Goal: Task Accomplishment & Management: Complete application form

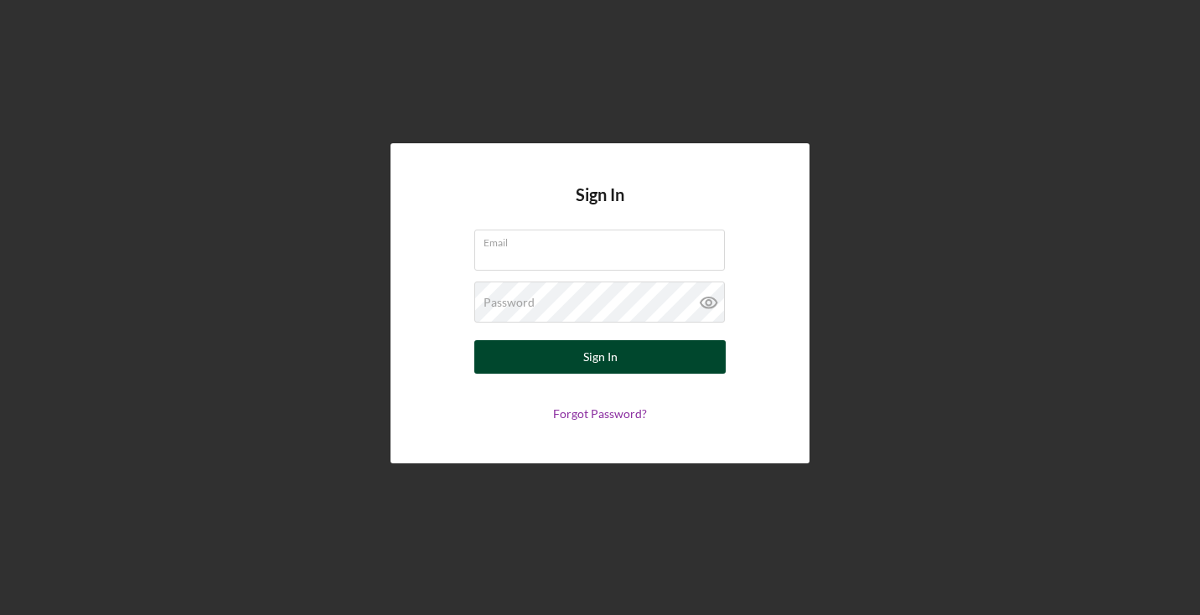
type input "[EMAIL_ADDRESS][DOMAIN_NAME]"
click at [644, 363] on button "Sign In" at bounding box center [599, 357] width 251 height 34
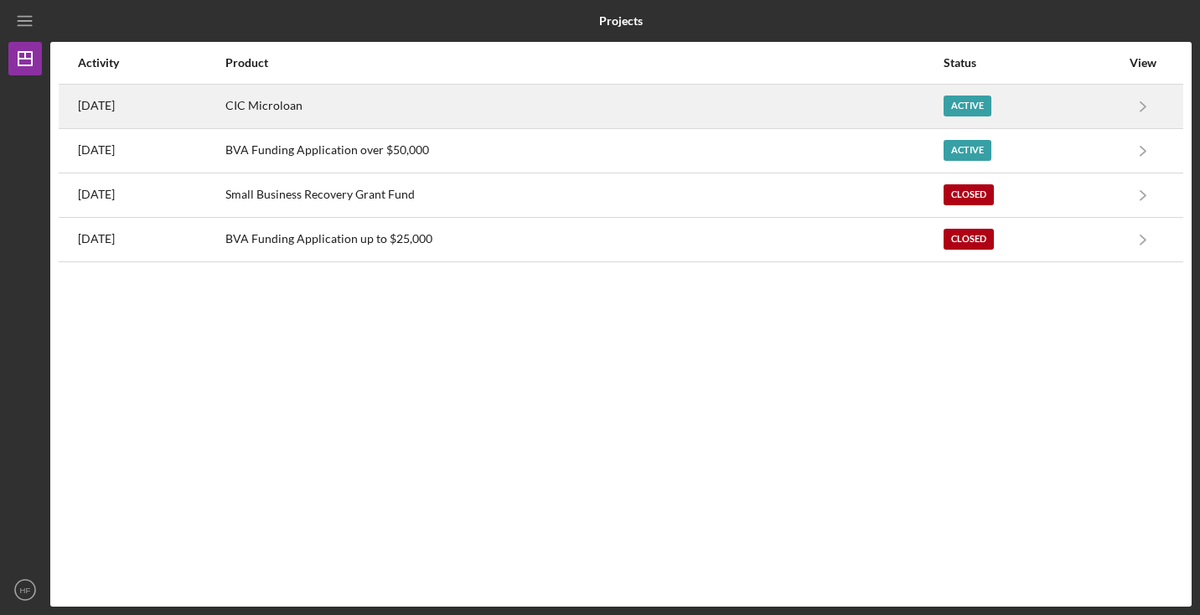
click at [524, 107] on div "CIC Microloan" at bounding box center [583, 106] width 716 height 42
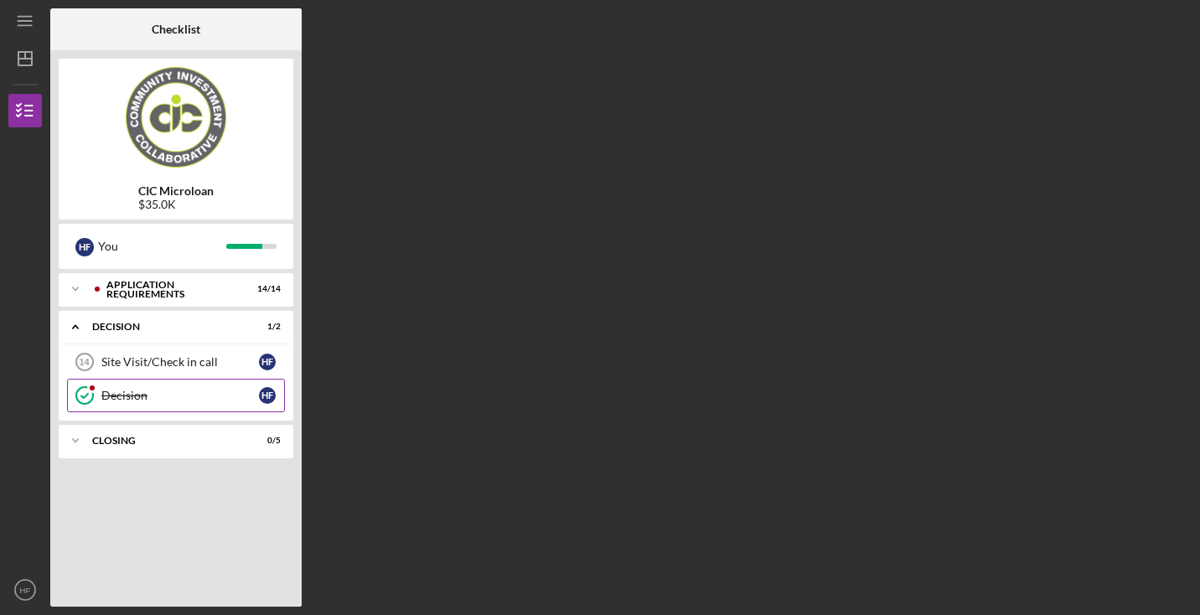
click at [194, 402] on link "Decision Decision H F" at bounding box center [176, 396] width 218 height 34
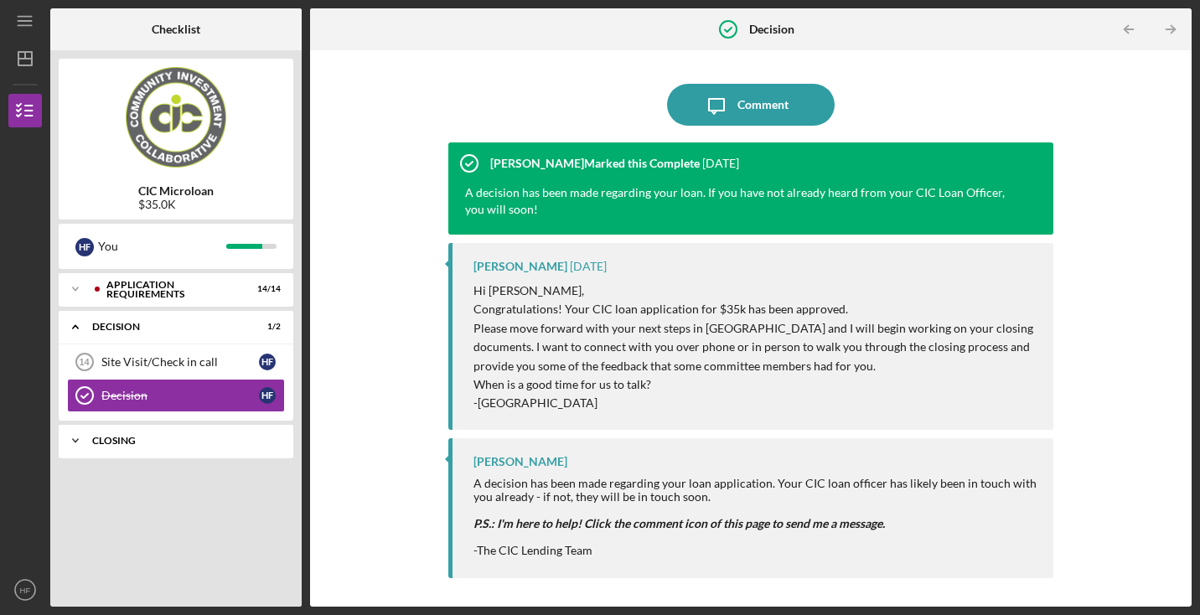
click at [220, 433] on div "Icon/Expander CLOSING 0 / 5" at bounding box center [176, 441] width 235 height 34
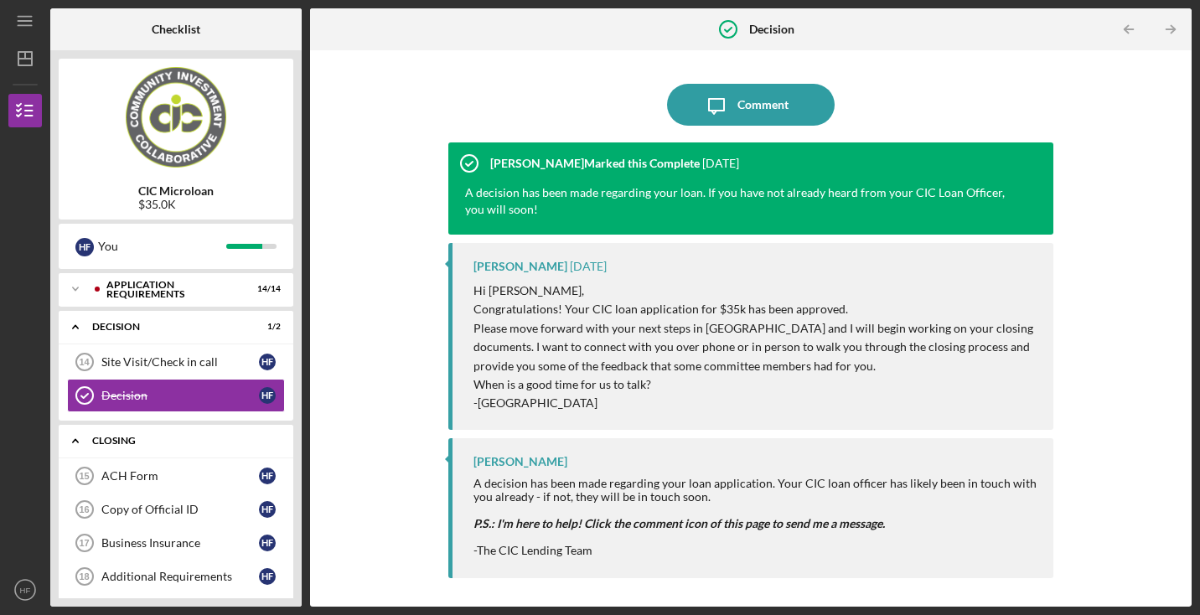
scroll to position [45, 0]
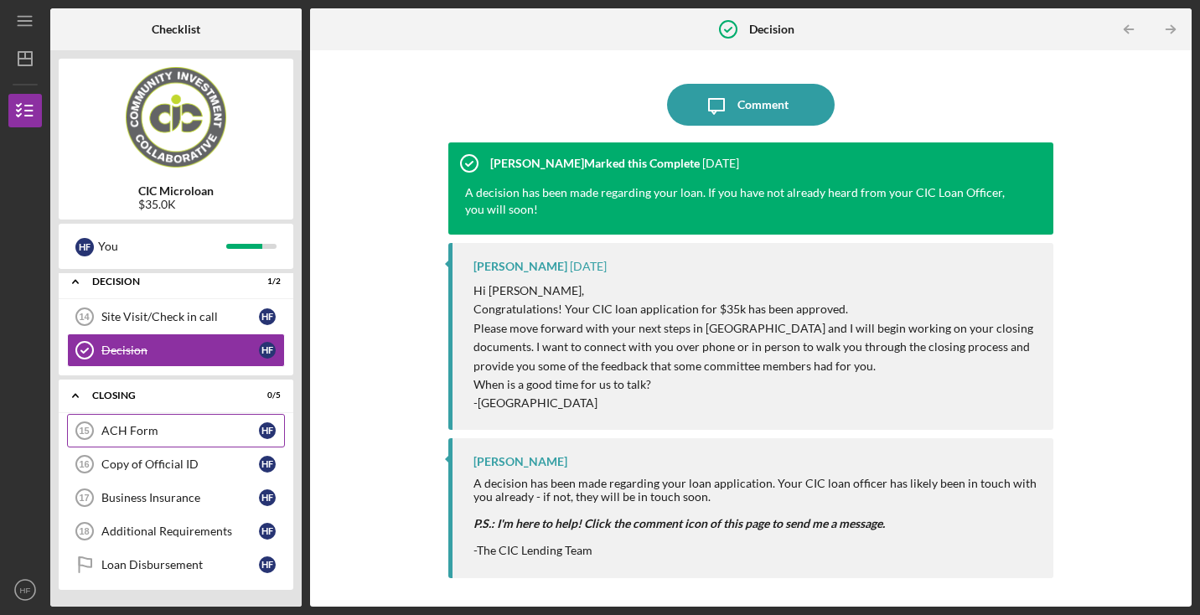
click at [192, 422] on link "ACH Form 15 ACH Form H F" at bounding box center [176, 431] width 218 height 34
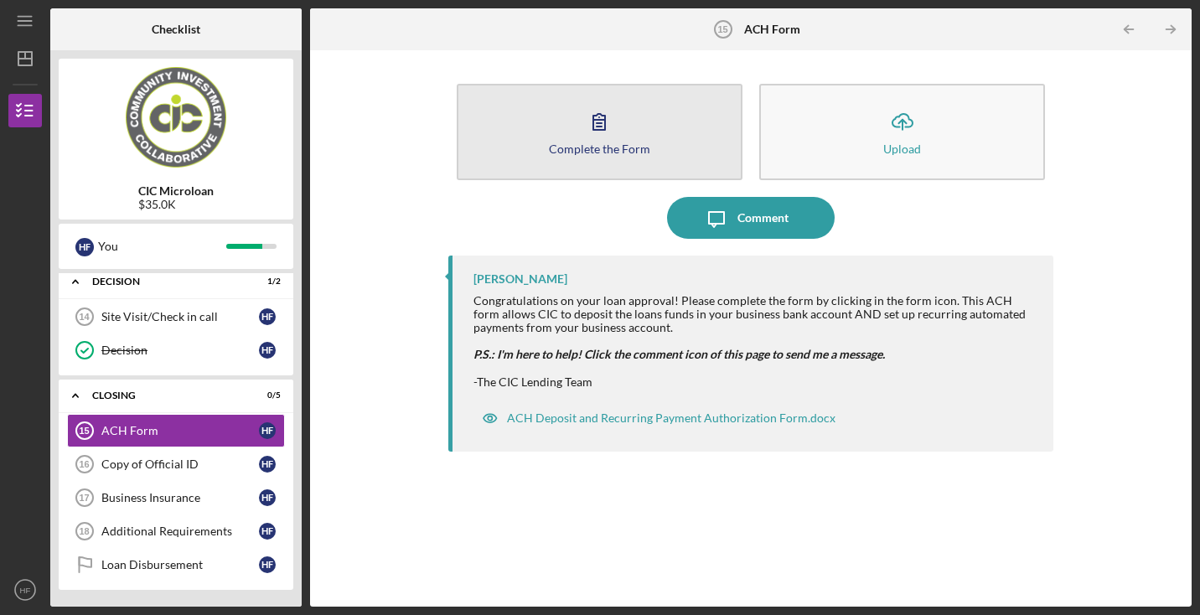
click at [517, 154] on button "Complete the Form Form" at bounding box center [600, 132] width 286 height 96
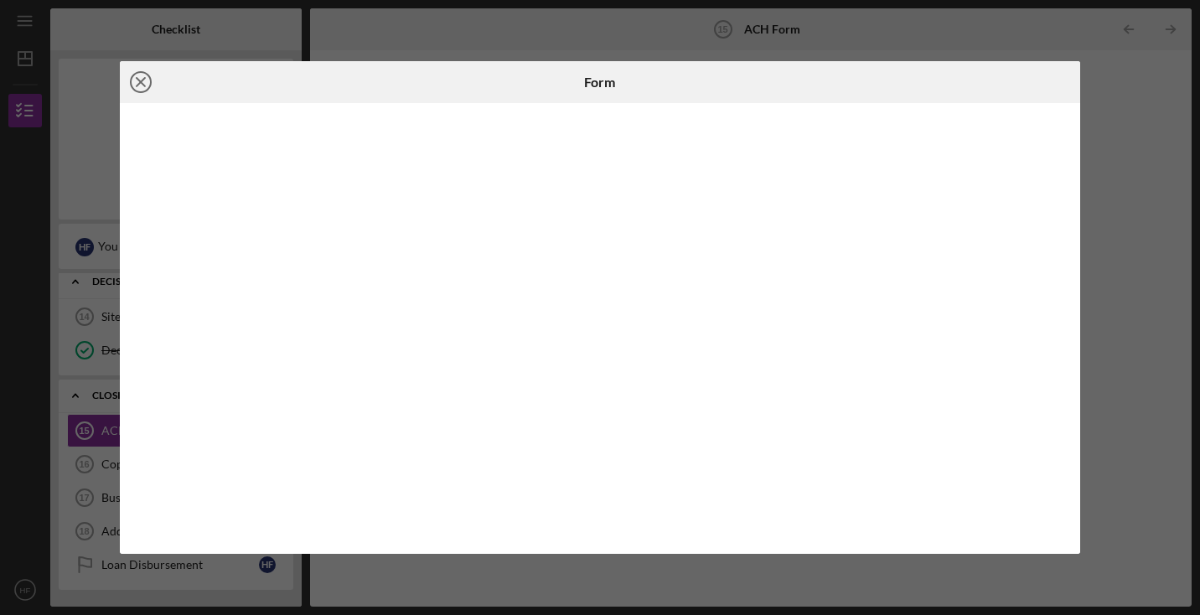
click at [146, 87] on icon "Icon/Close" at bounding box center [141, 82] width 42 height 42
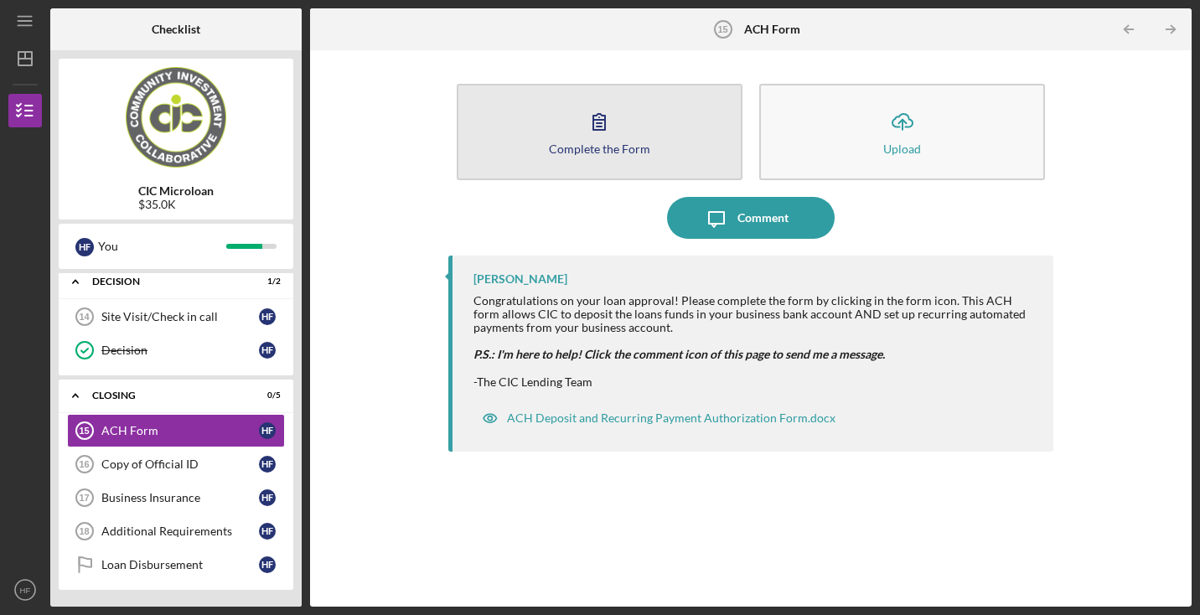
click at [612, 96] on button "Complete the Form Form" at bounding box center [600, 132] width 286 height 96
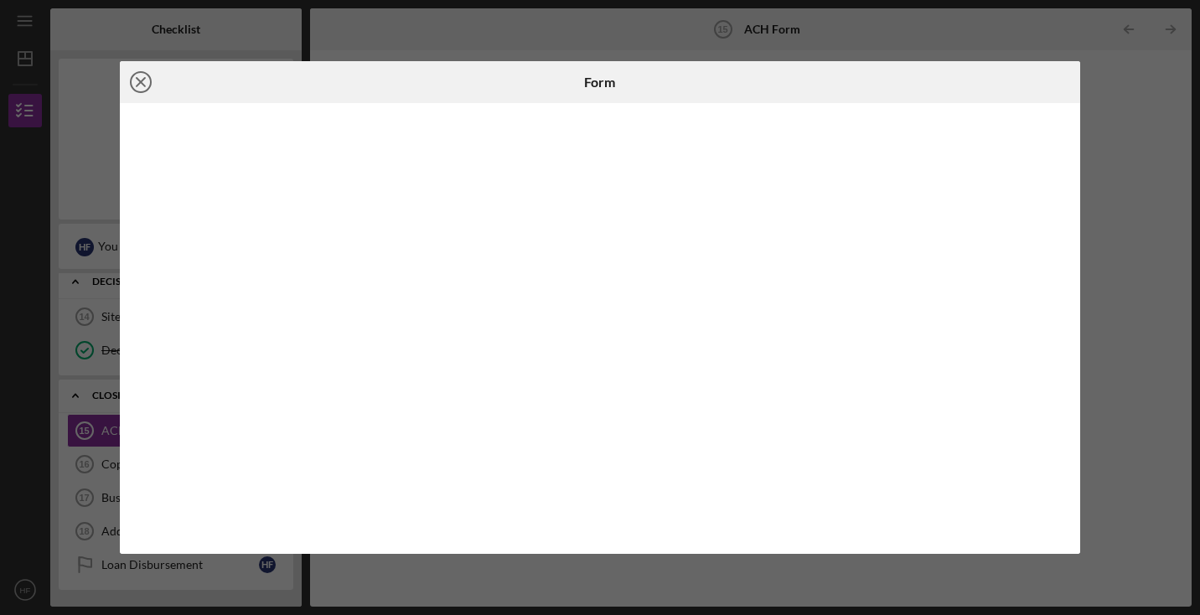
click at [147, 80] on icon "Icon/Close" at bounding box center [141, 82] width 42 height 42
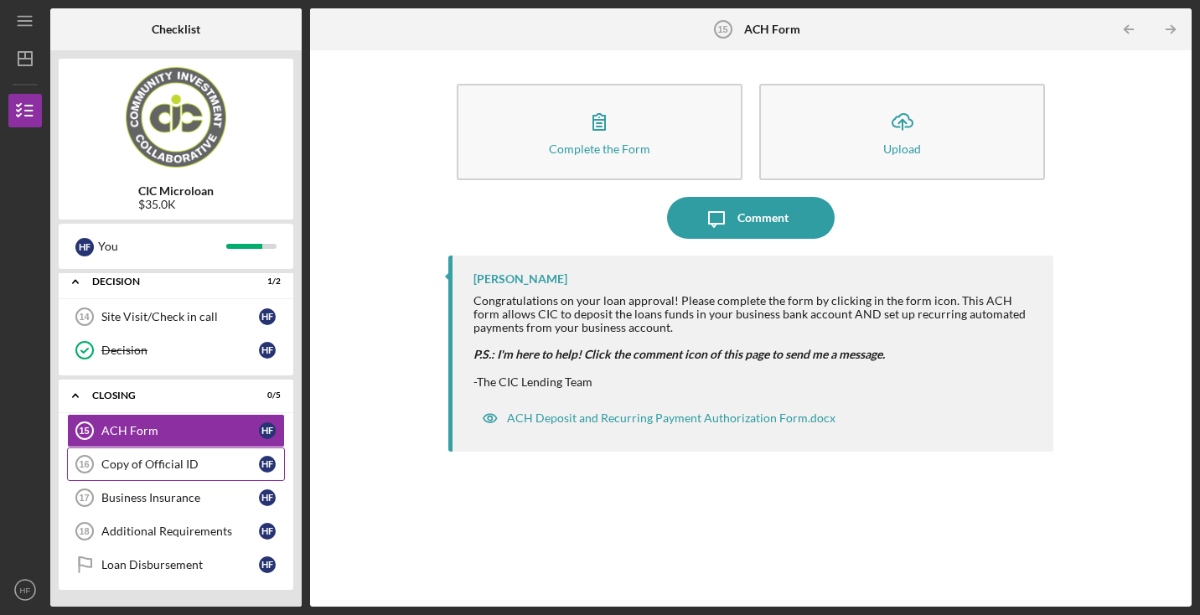
click at [162, 473] on link "Copy of Official ID 16 Copy of Official ID H F" at bounding box center [176, 464] width 218 height 34
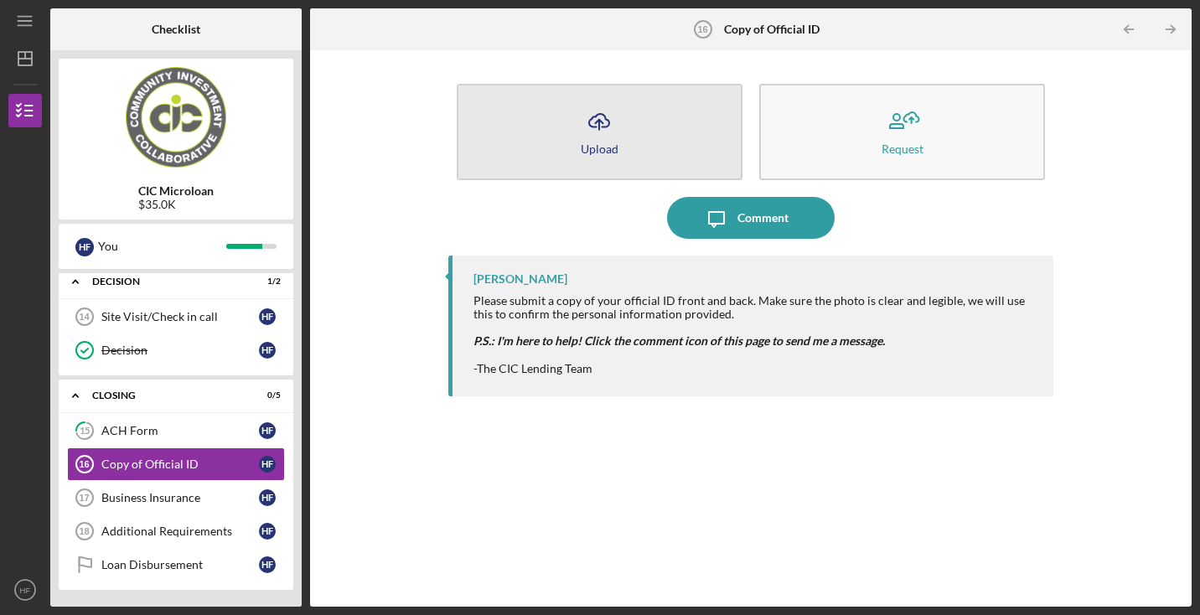
click at [564, 158] on button "Icon/Upload Upload" at bounding box center [600, 132] width 286 height 96
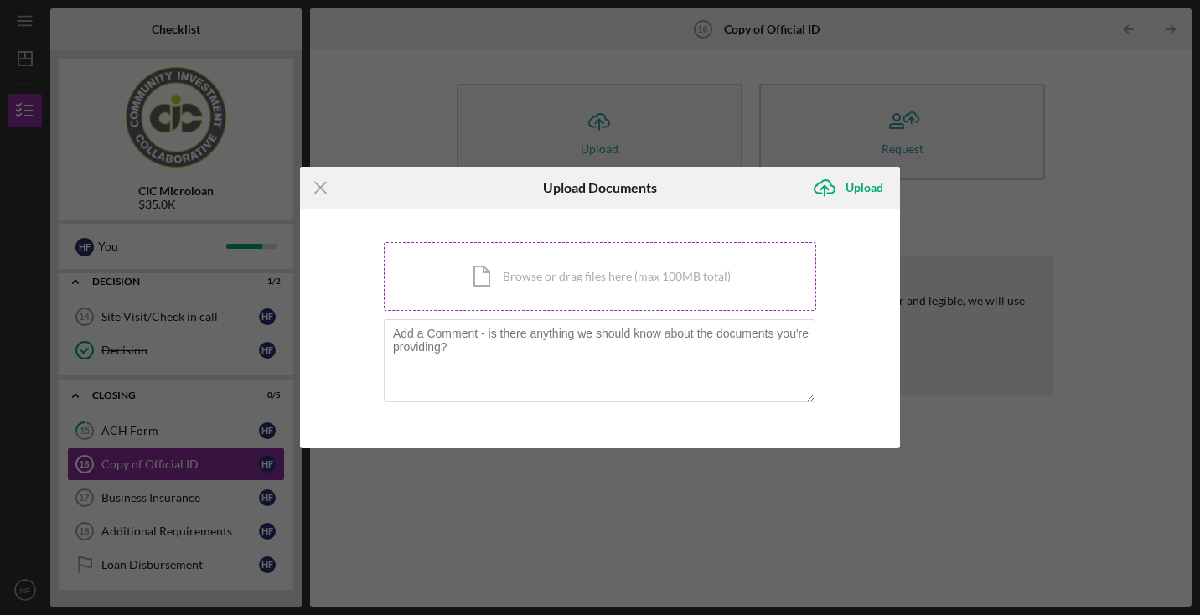
click at [558, 267] on div "Icon/Document Browse or drag files here (max 100MB total) Tap to choose files o…" at bounding box center [600, 276] width 432 height 69
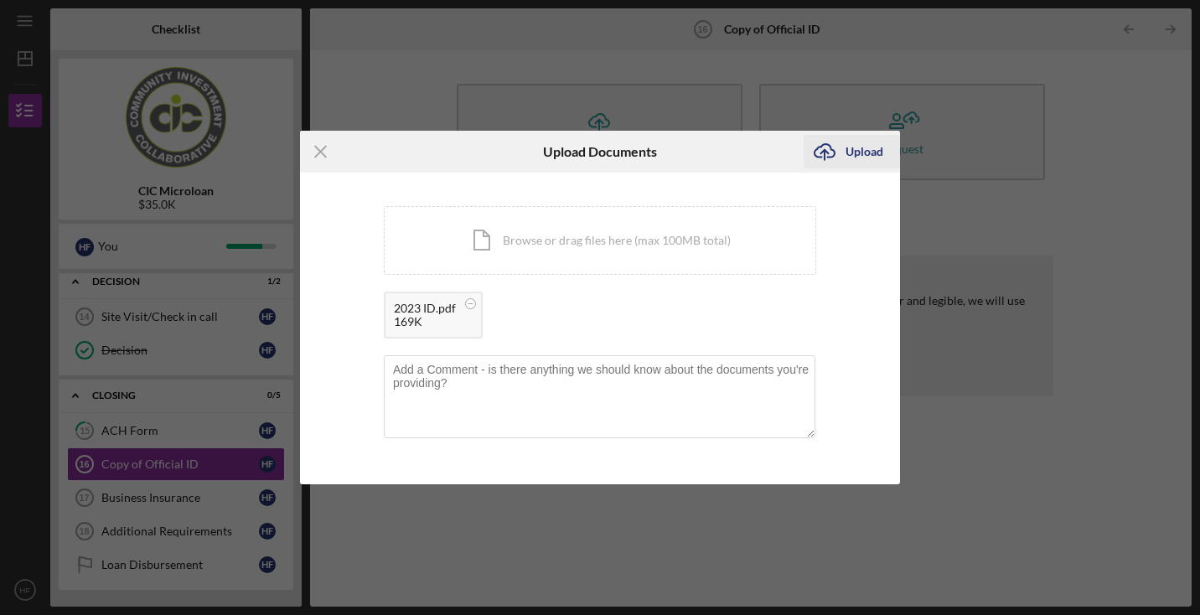
click at [844, 159] on icon "Icon/Upload" at bounding box center [825, 152] width 42 height 42
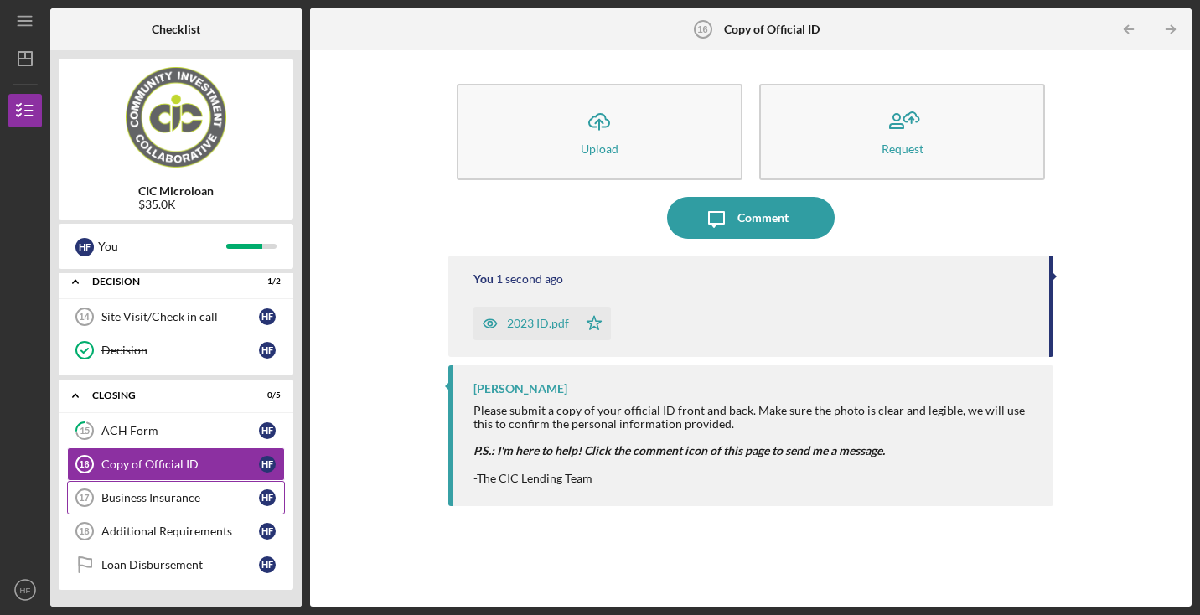
click at [188, 499] on div "Business Insurance" at bounding box center [180, 497] width 158 height 13
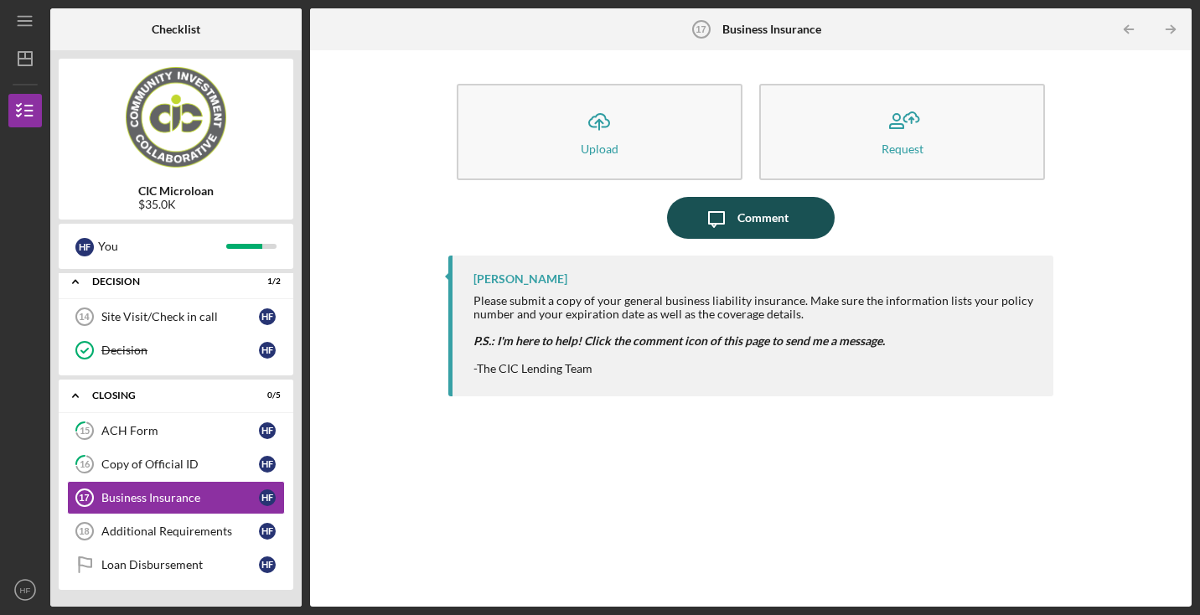
click at [716, 228] on icon "Icon/Message" at bounding box center [717, 218] width 42 height 42
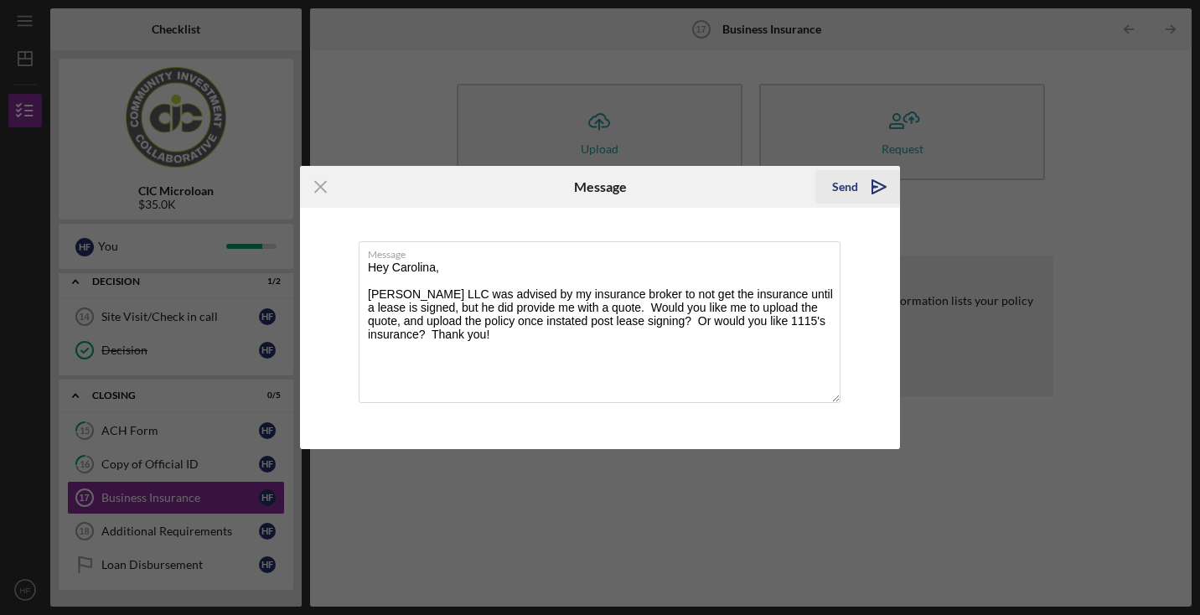
type textarea "Hey Carolina, [PERSON_NAME] LLC was advised by my insurance broker to not get t…"
click at [841, 184] on div "Send" at bounding box center [845, 187] width 26 height 34
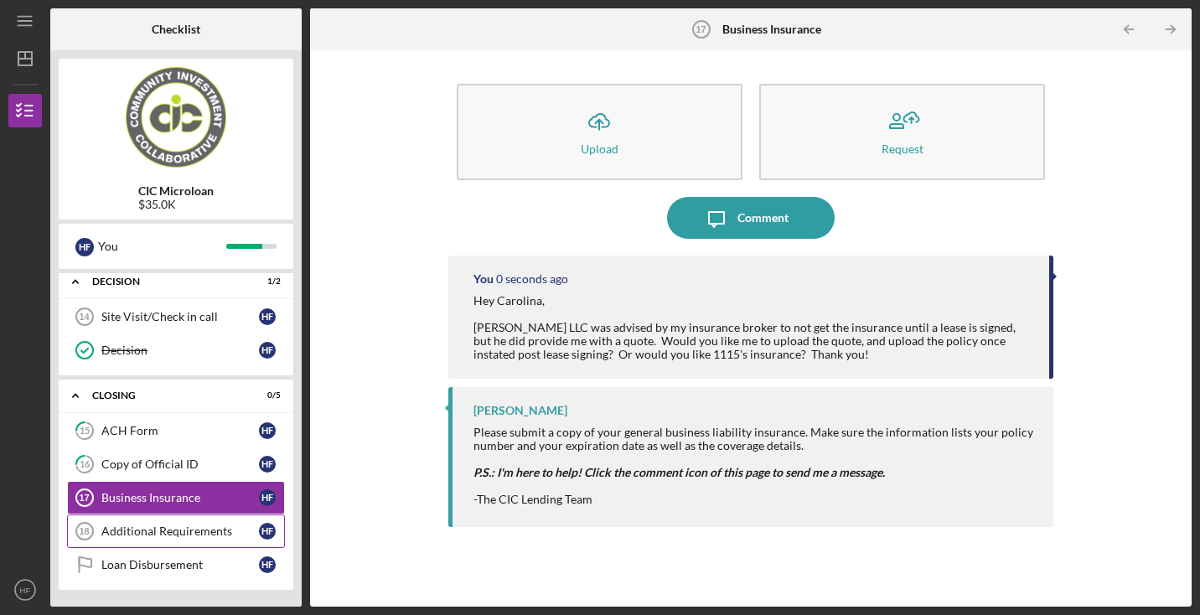
click at [170, 534] on div "Additional Requirements" at bounding box center [180, 531] width 158 height 13
